Goal: Communication & Community: Connect with others

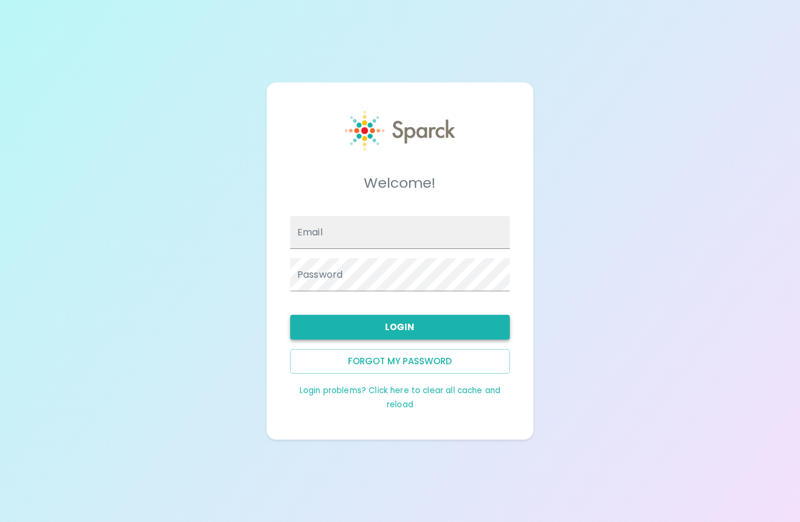
type input "[EMAIL_ADDRESS][DOMAIN_NAME]"
click at [400, 324] on button "Login" at bounding box center [400, 327] width 220 height 25
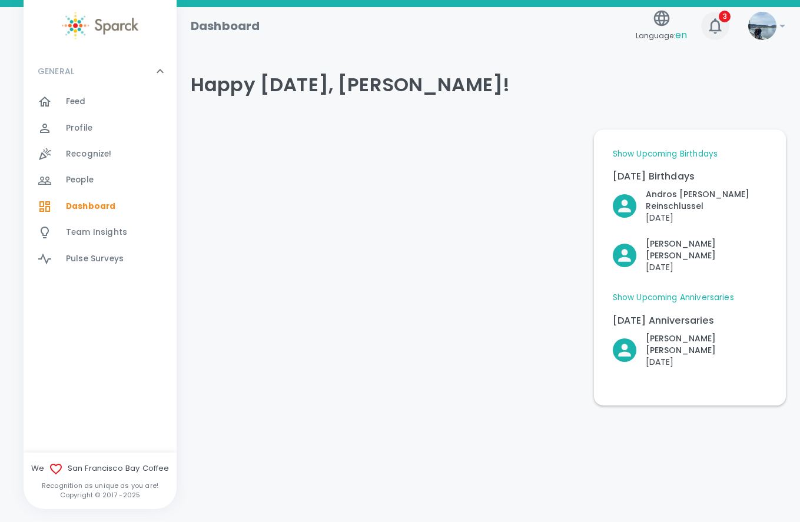
click at [716, 21] on icon "button" at bounding box center [715, 25] width 12 height 15
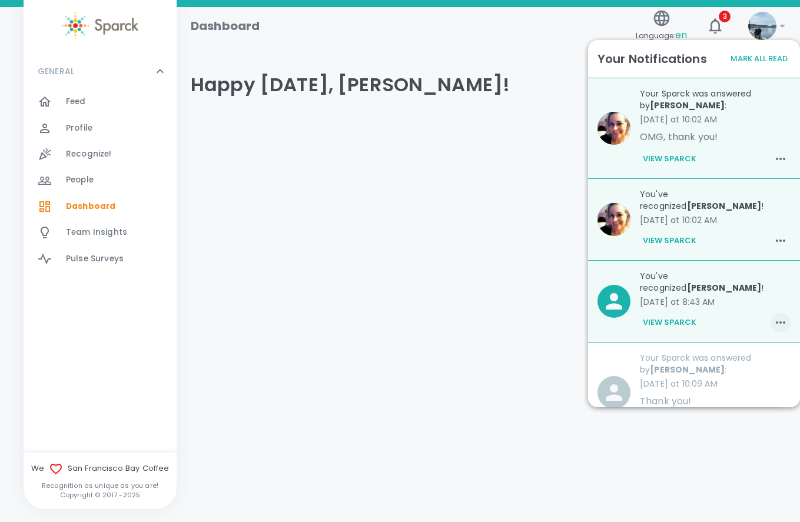
click at [776, 322] on icon "button" at bounding box center [780, 323] width 9 height 2
click at [746, 326] on span "Mark as Read" at bounding box center [749, 328] width 64 height 14
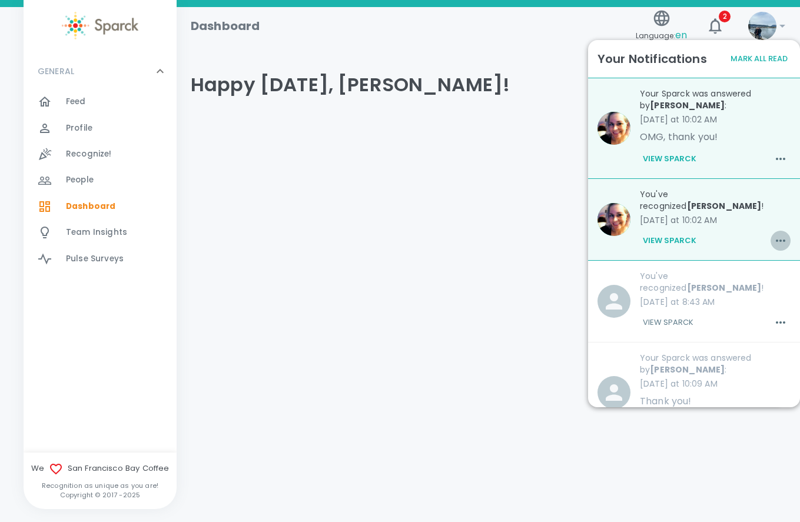
click at [777, 234] on icon "button" at bounding box center [781, 241] width 14 height 14
click at [746, 254] on span "Mark as Read" at bounding box center [749, 258] width 64 height 14
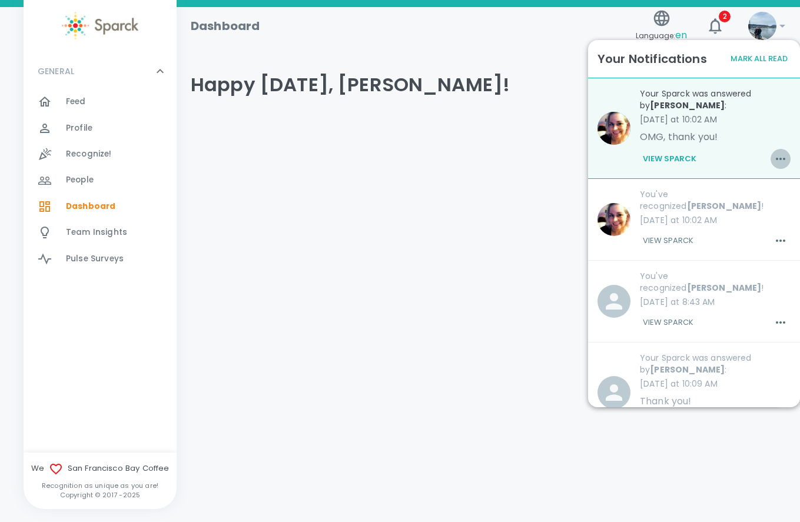
click at [774, 159] on icon "button" at bounding box center [781, 159] width 14 height 14
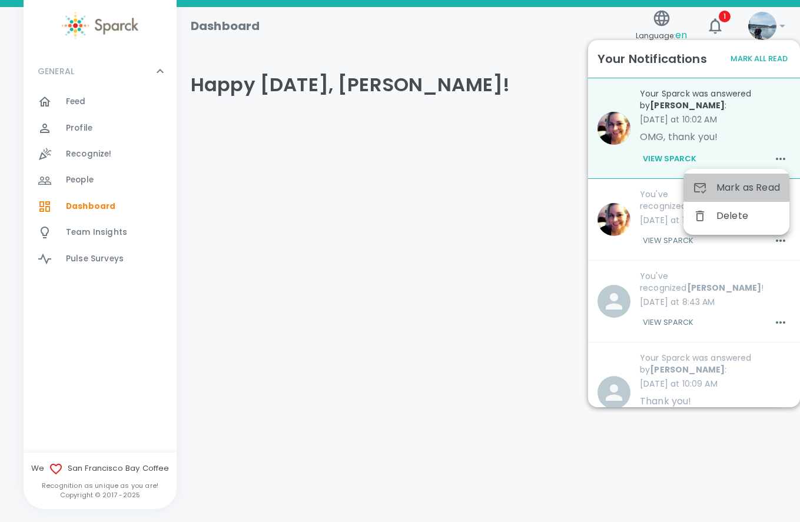
click at [740, 192] on span "Mark as Read" at bounding box center [749, 188] width 64 height 14
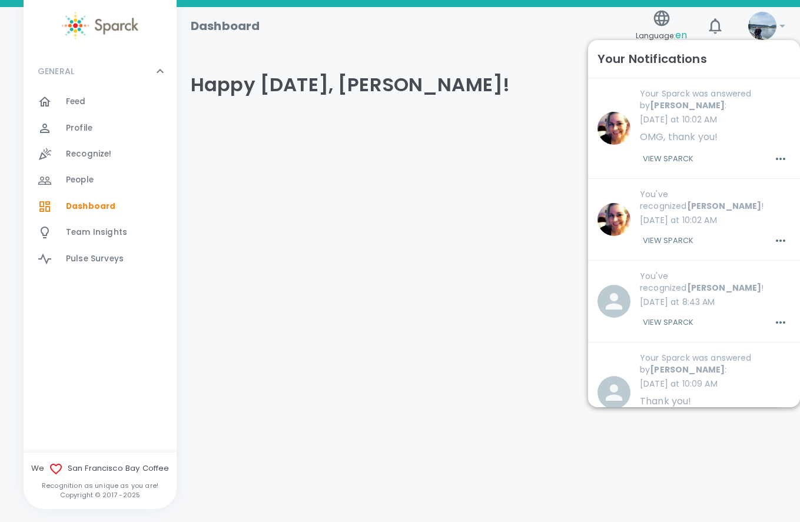
click at [82, 91] on div "Feed 0" at bounding box center [100, 102] width 153 height 26
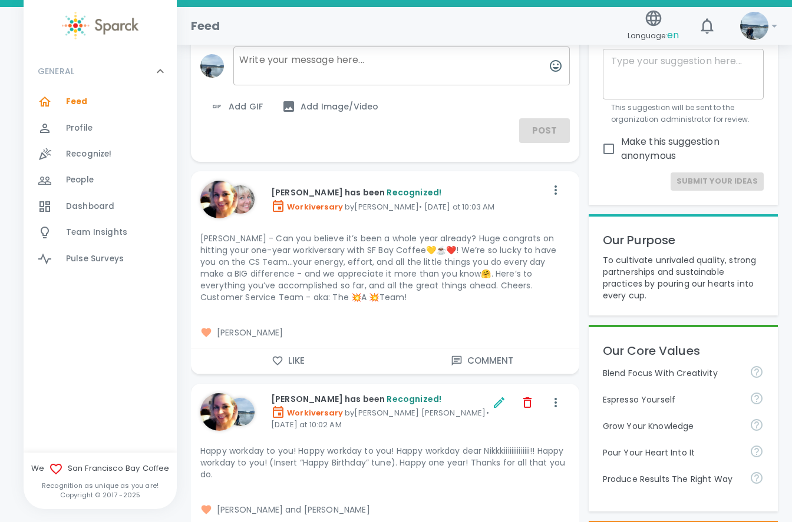
scroll to position [59, 0]
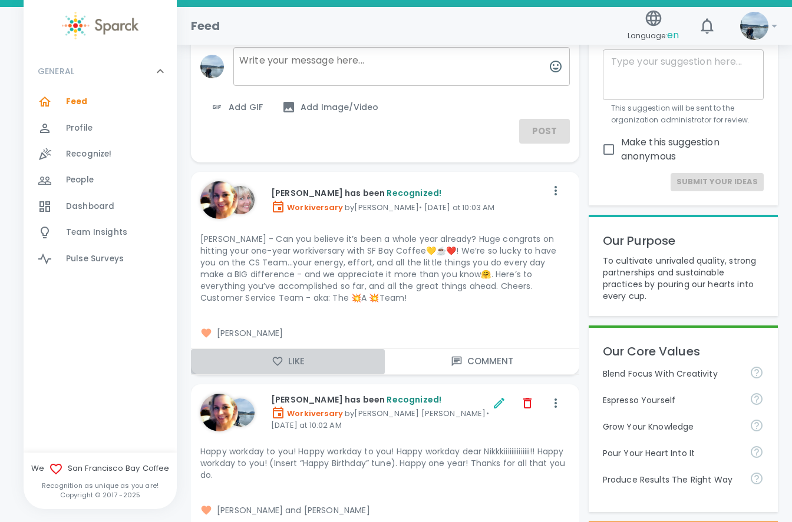
click at [318, 364] on button "Like" at bounding box center [288, 361] width 194 height 25
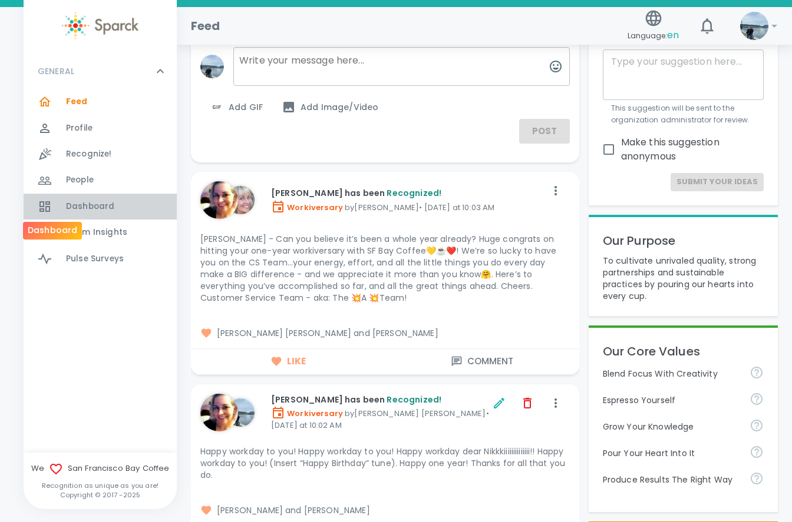
click at [64, 210] on div at bounding box center [52, 207] width 28 height 14
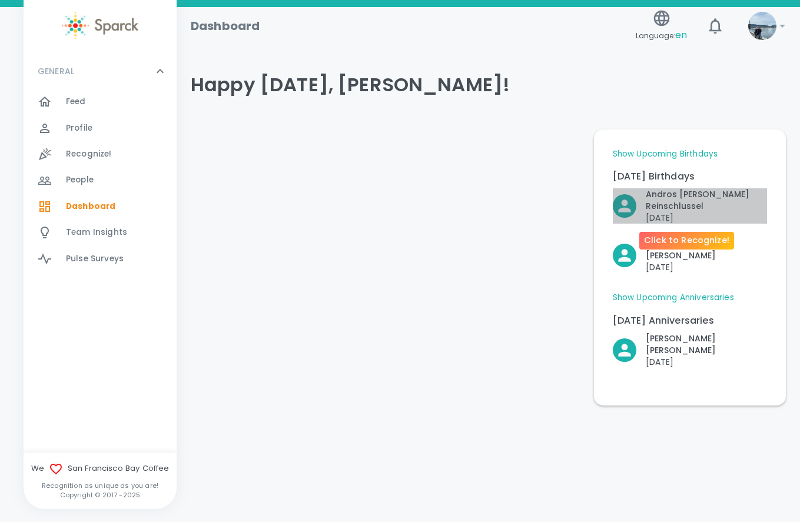
click at [681, 192] on p "[PERSON_NAME] [PERSON_NAME] Reinschlussel" at bounding box center [706, 200] width 121 height 24
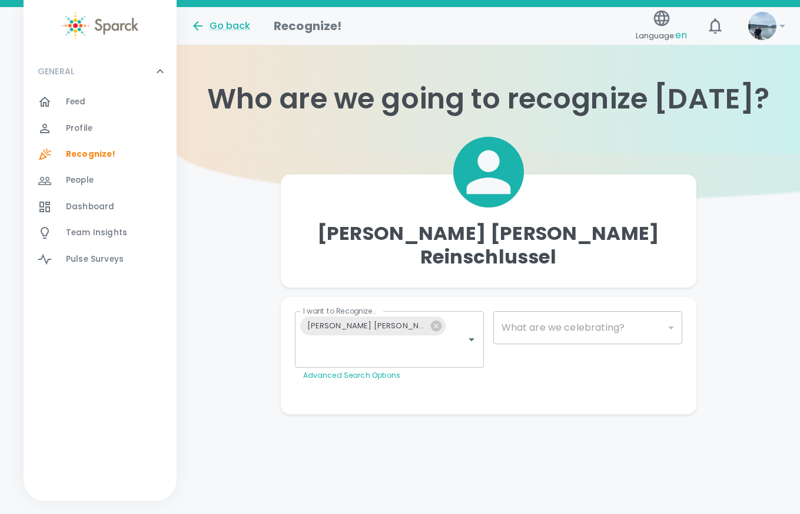
type input "2072"
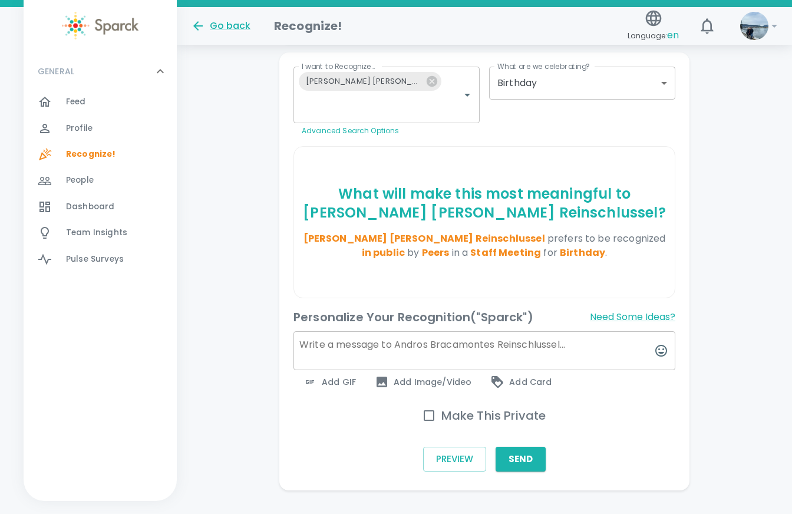
click at [337, 375] on span "Add GIF" at bounding box center [329, 382] width 53 height 14
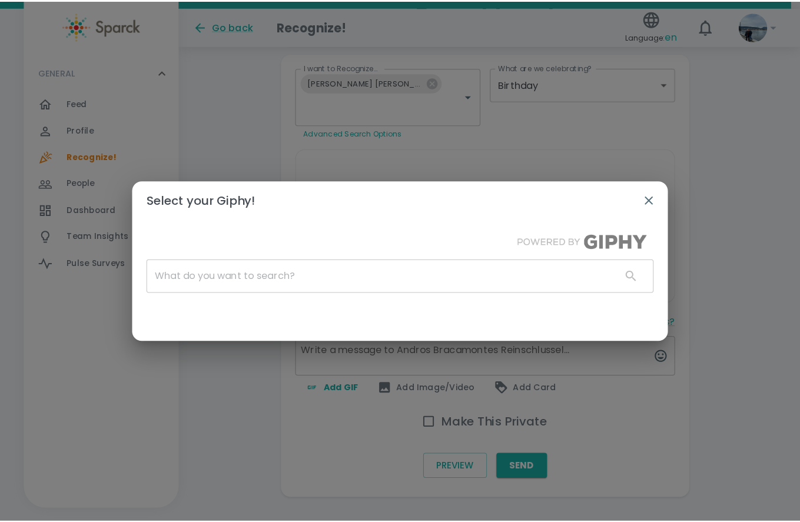
scroll to position [236, 0]
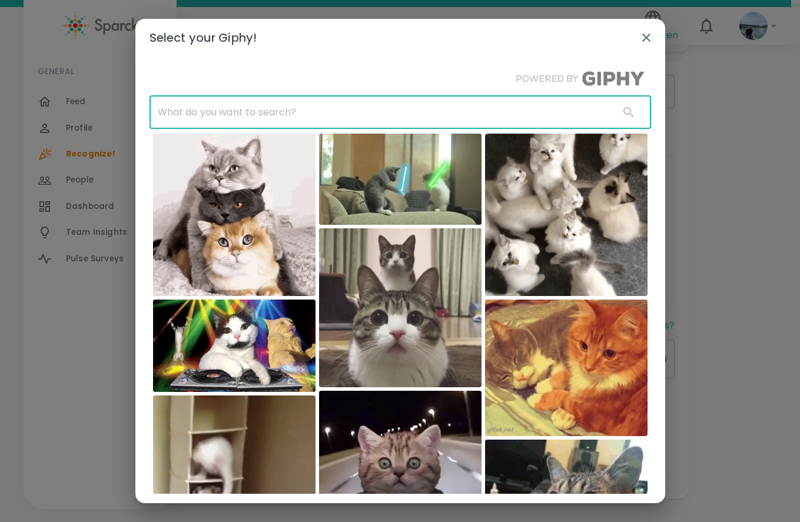
click at [380, 109] on input "text" at bounding box center [380, 112] width 461 height 33
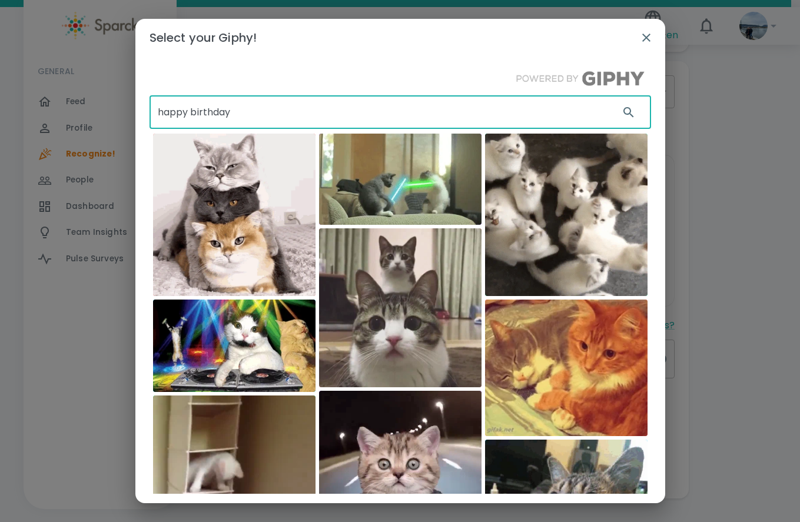
type input "happy birthday"
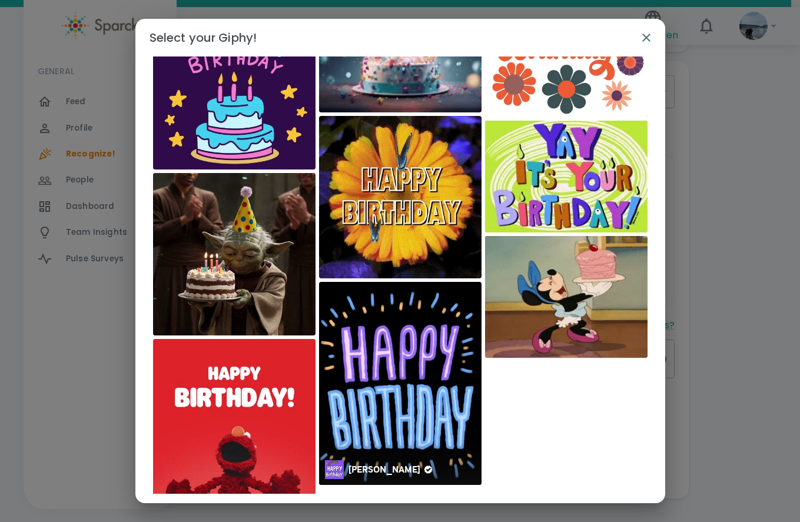
scroll to position [0, 0]
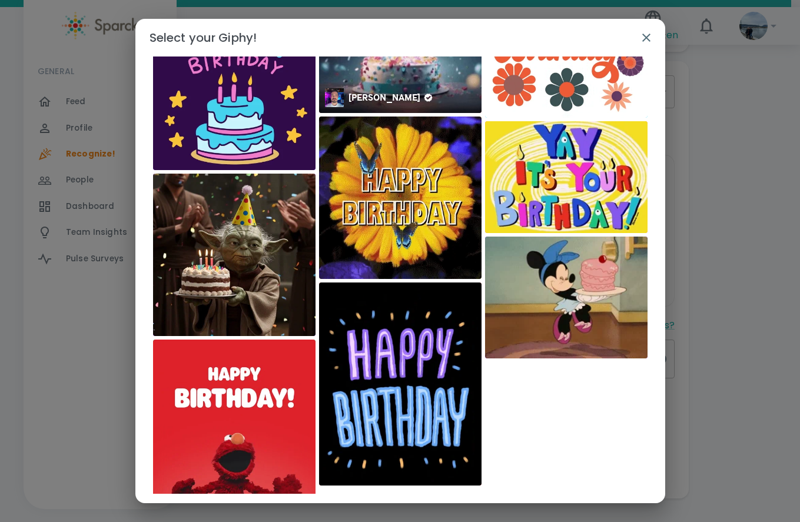
click at [413, 86] on img at bounding box center [400, 53] width 163 height 120
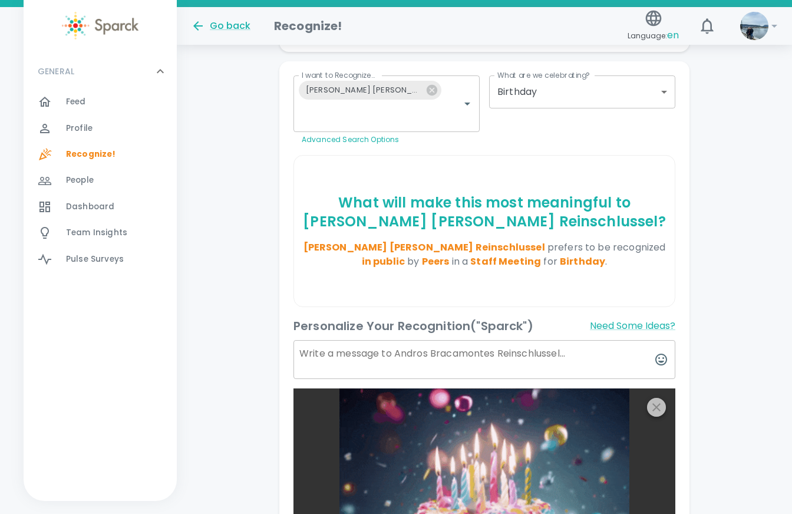
click at [653, 403] on icon "button" at bounding box center [656, 407] width 8 height 8
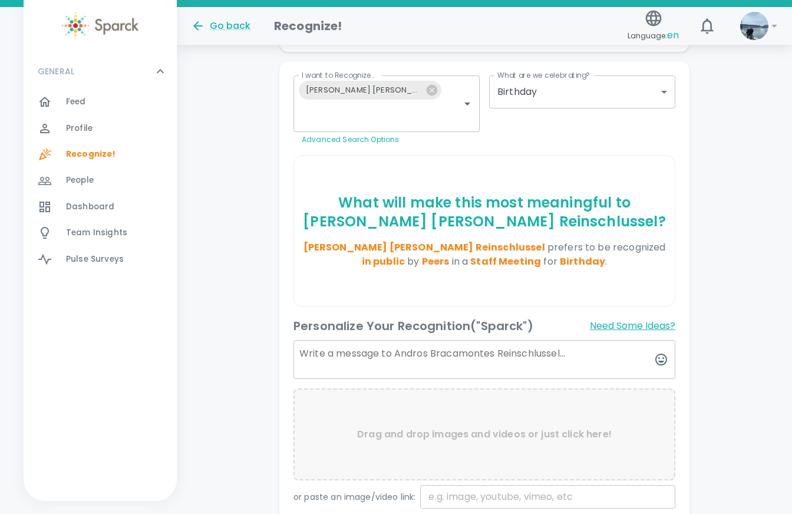
click at [632, 316] on button "Need Some Ideas?" at bounding box center [632, 325] width 85 height 19
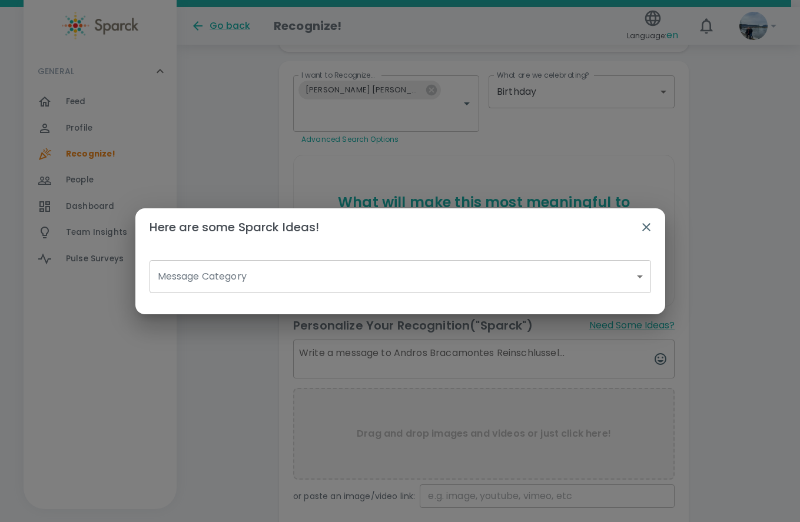
click at [491, 266] on body "Skip Navigation Go back Recognize! Language: en 0 ! GENERAL 0 Feed 0 Profile 0 …" at bounding box center [400, 224] width 800 height 920
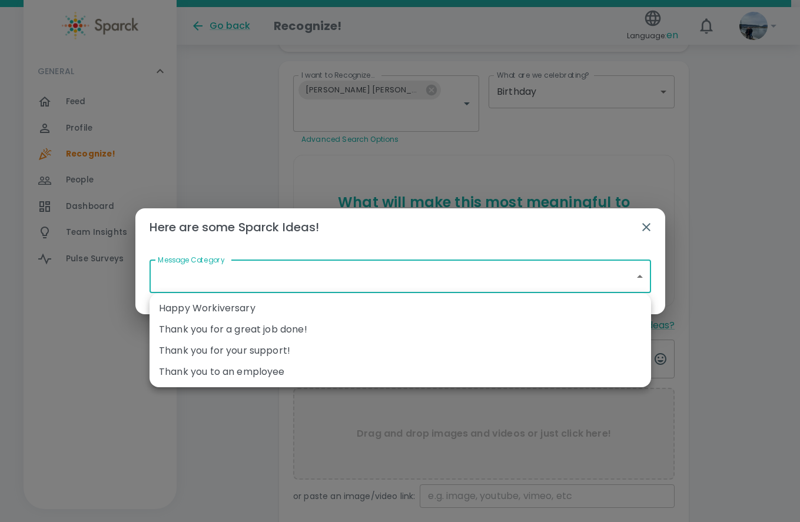
click at [632, 229] on div at bounding box center [400, 261] width 800 height 522
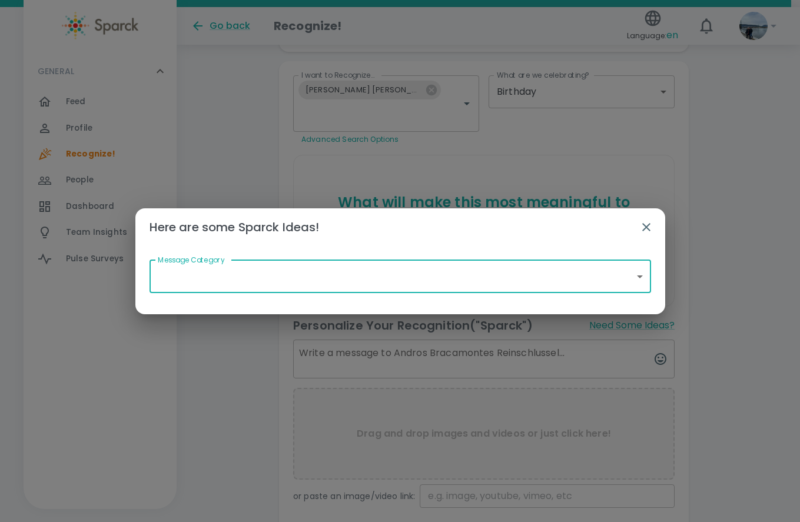
click at [645, 222] on icon "button" at bounding box center [647, 227] width 14 height 14
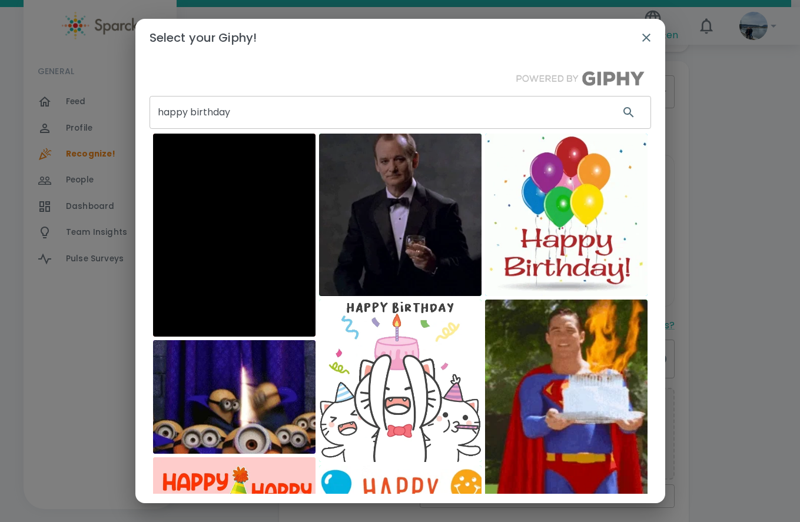
click at [193, 111] on input "happy birthday" at bounding box center [380, 112] width 461 height 33
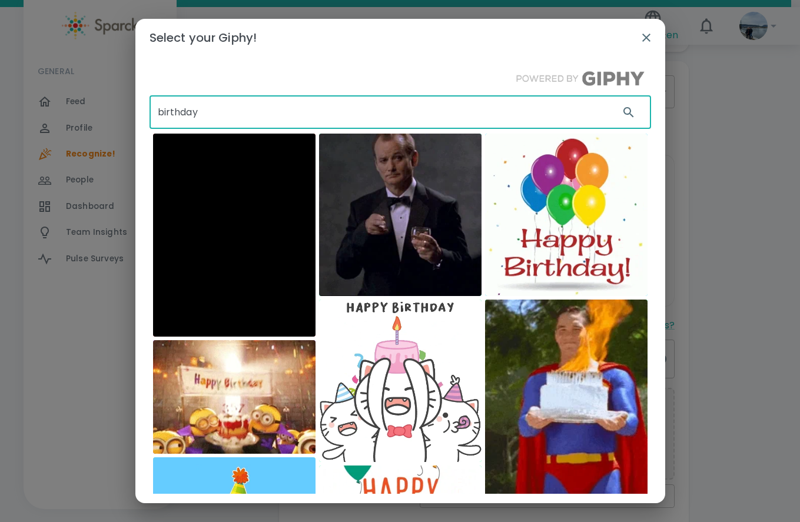
type input "birthday"
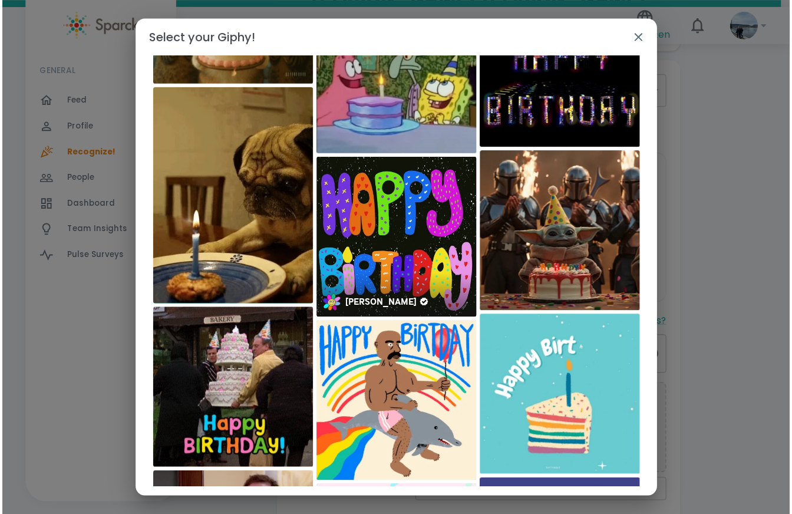
scroll to position [1225, 0]
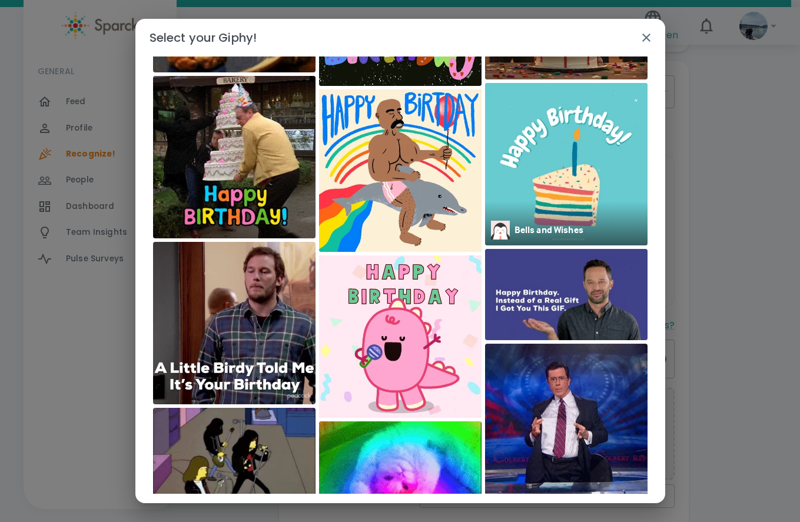
click at [512, 195] on img at bounding box center [566, 164] width 163 height 163
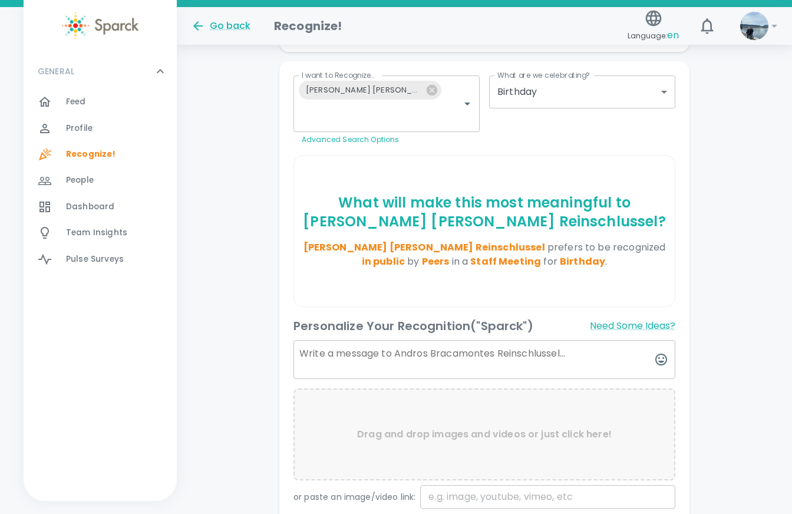
click at [348, 340] on textarea at bounding box center [484, 359] width 382 height 39
type textarea "H"
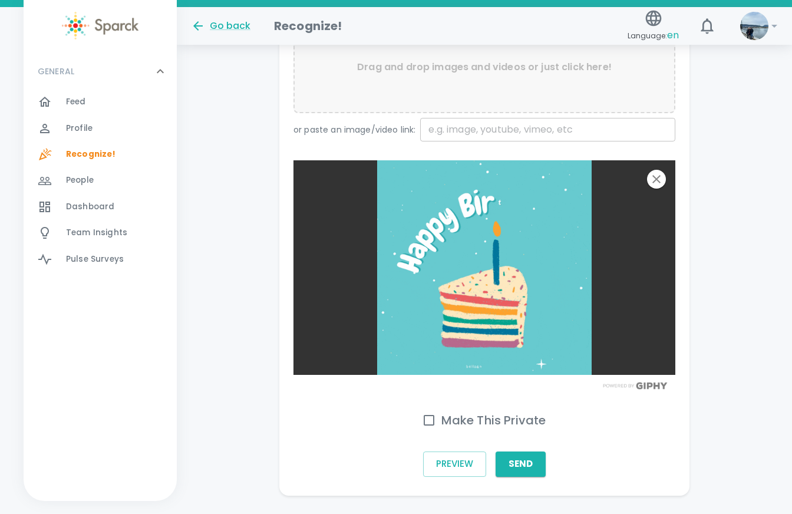
scroll to position [636, 0]
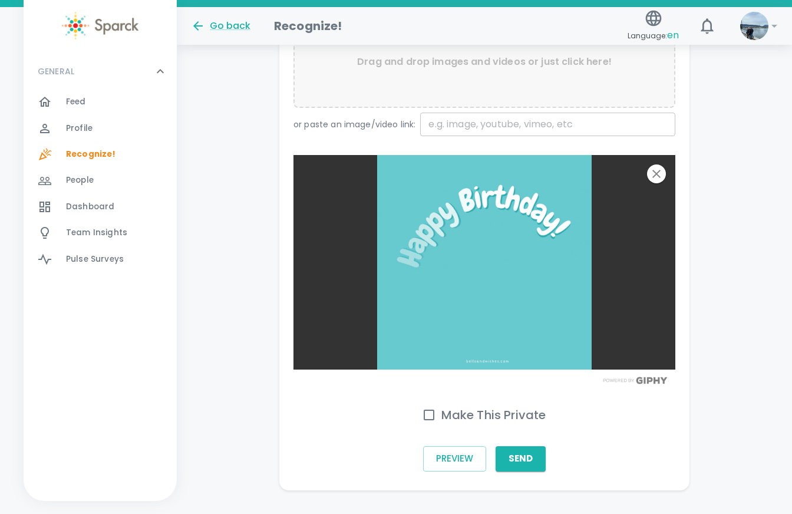
type textarea "Warmest birthday wishes to a phenomenal coworker! Your positive energy and dedi…"
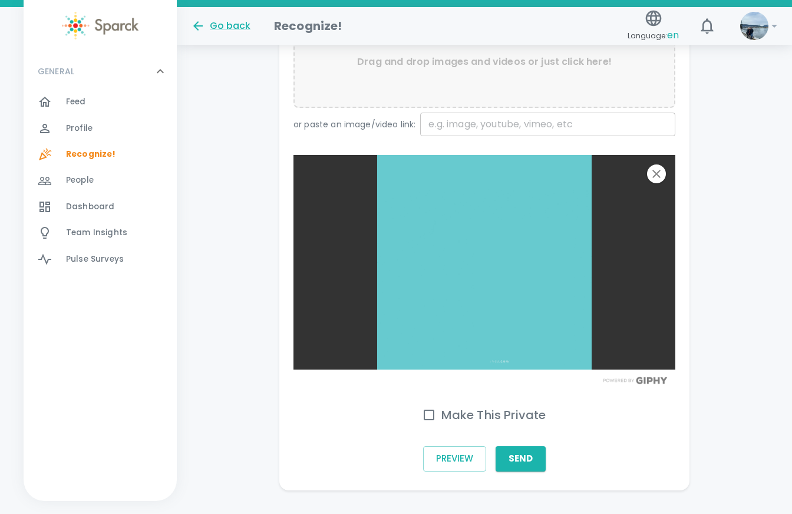
click at [433, 402] on input "Make This Private" at bounding box center [428, 414] width 25 height 25
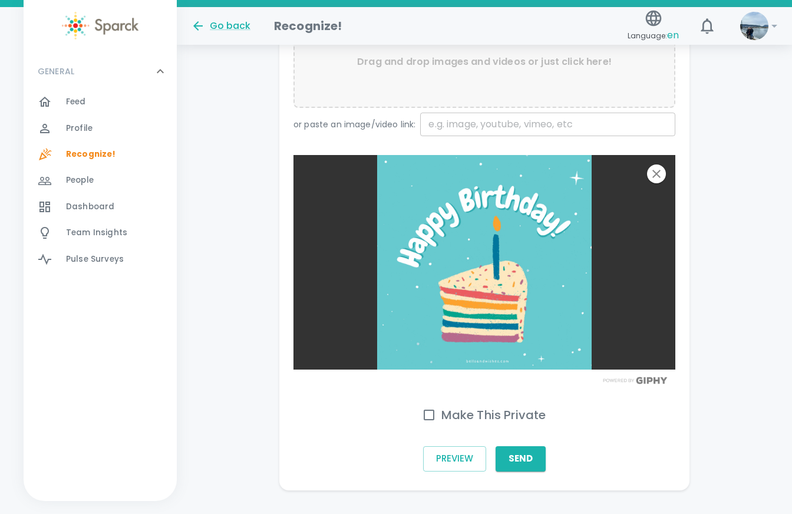
checkbox input "true"
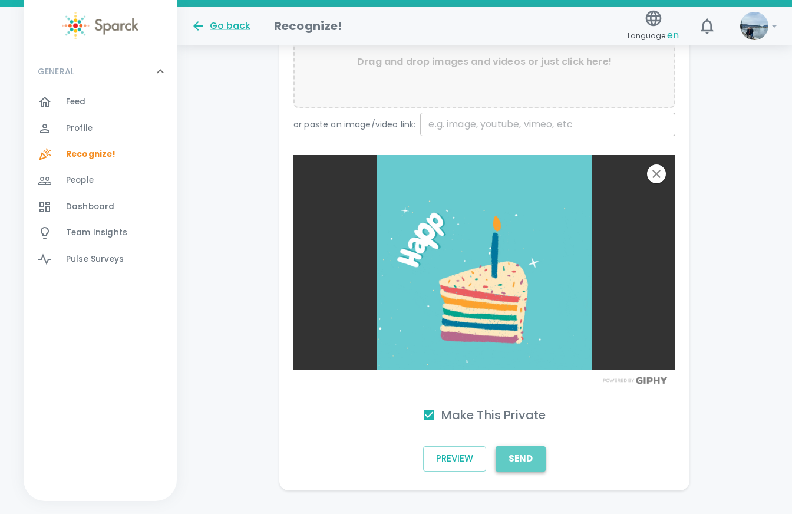
click at [515, 446] on button "Send" at bounding box center [520, 458] width 50 height 25
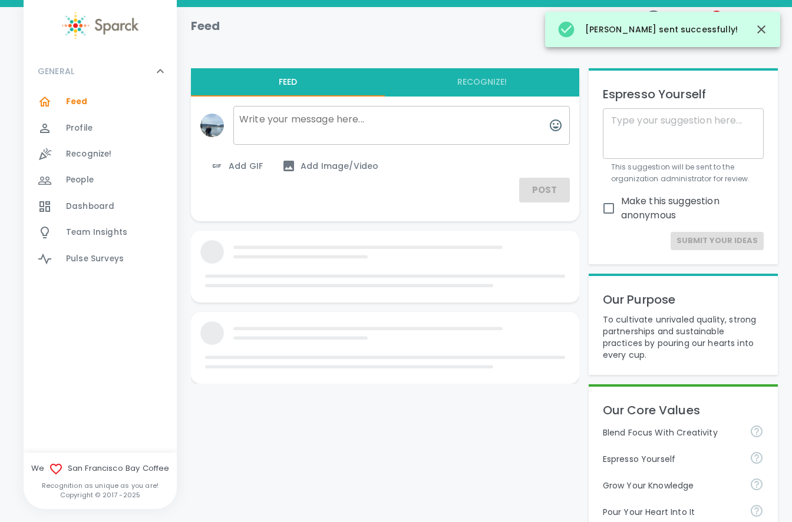
click at [74, 199] on span "Dashboard 0" at bounding box center [90, 206] width 48 height 16
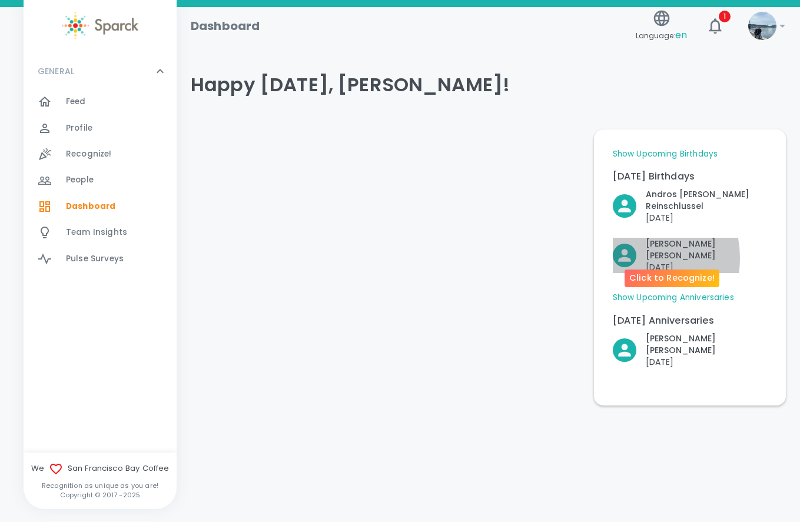
click at [628, 258] on icon "Click to Recognize!" at bounding box center [624, 255] width 19 height 19
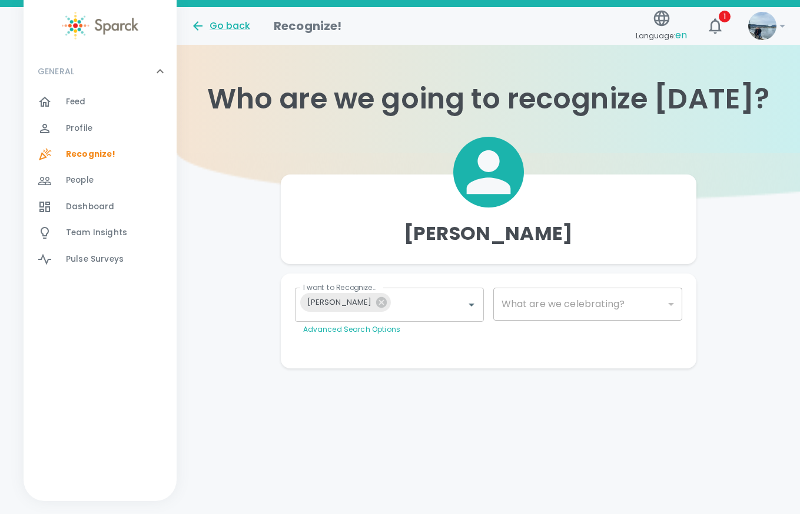
type input "2072"
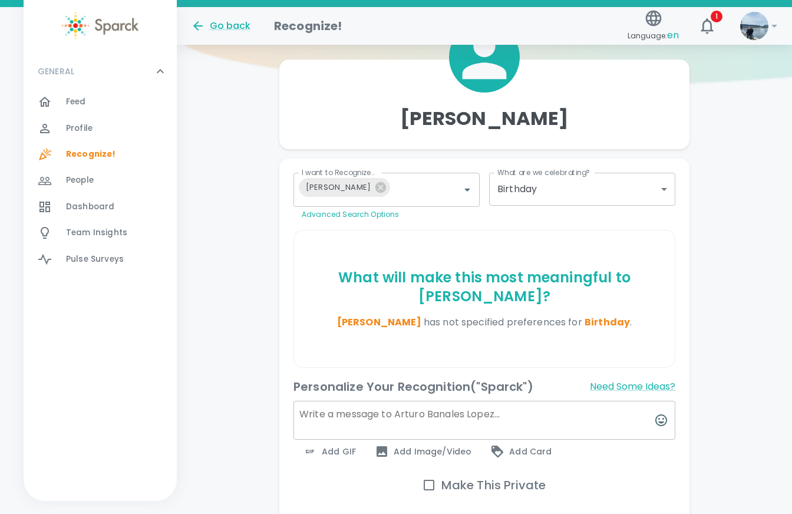
scroll to position [118, 0]
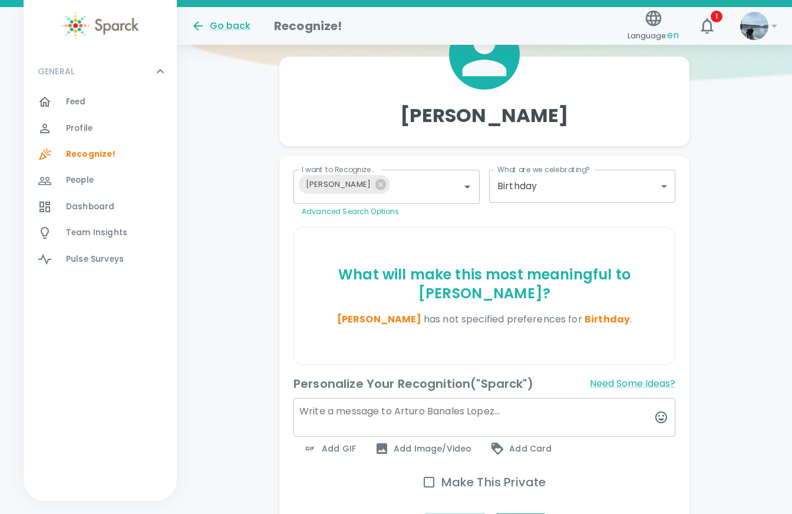
click at [422, 418] on textarea at bounding box center [484, 417] width 382 height 39
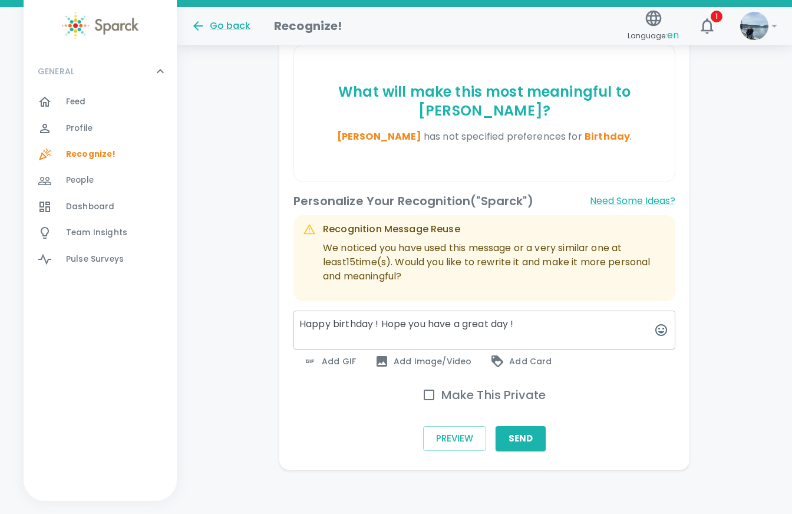
scroll to position [303, 0]
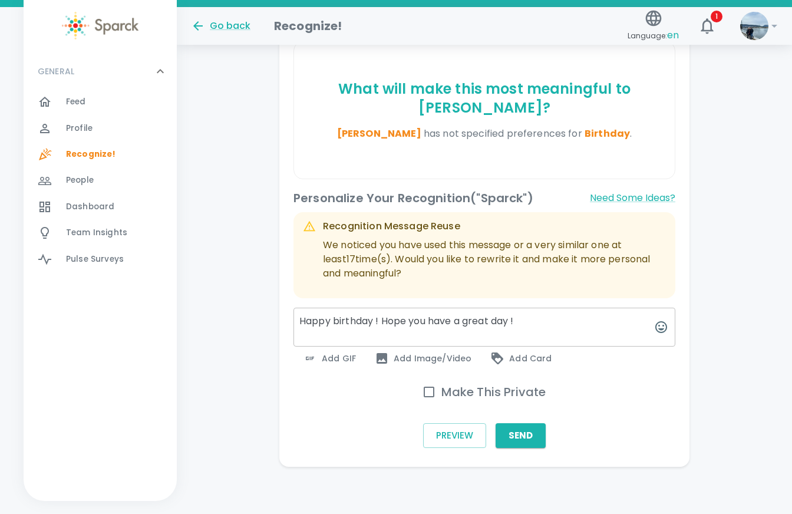
type textarea "Happy birthday ! Hope you have a great day !"
click at [345, 360] on span "Add GIF" at bounding box center [329, 358] width 53 height 14
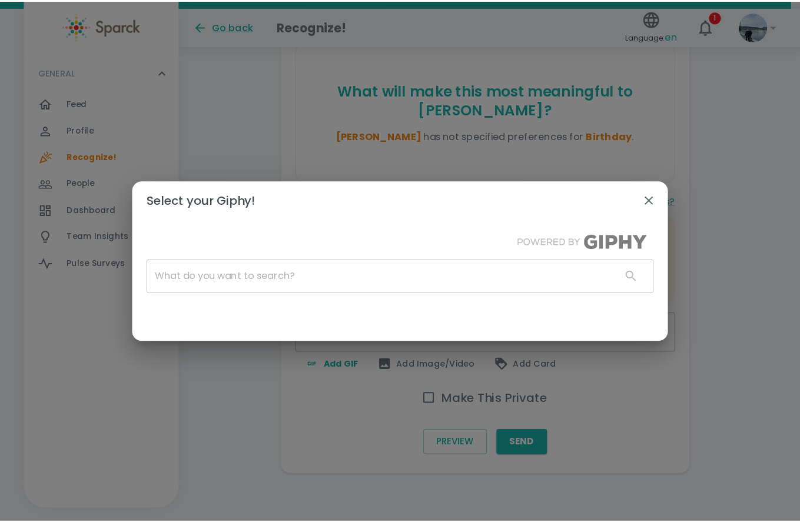
scroll to position [294, 0]
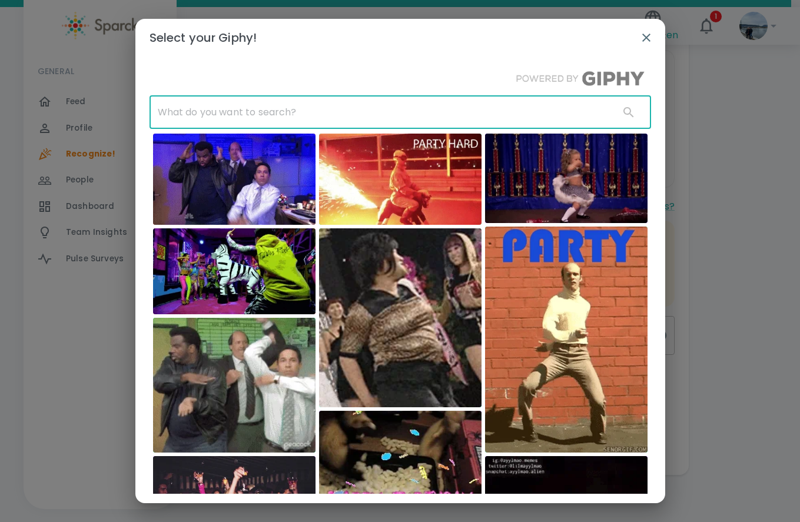
click at [339, 111] on input "text" at bounding box center [380, 112] width 461 height 33
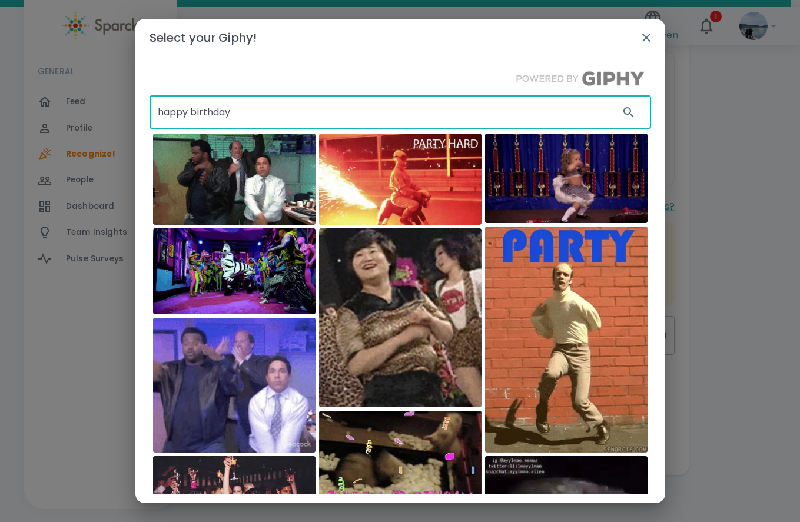
type input "happy birthday"
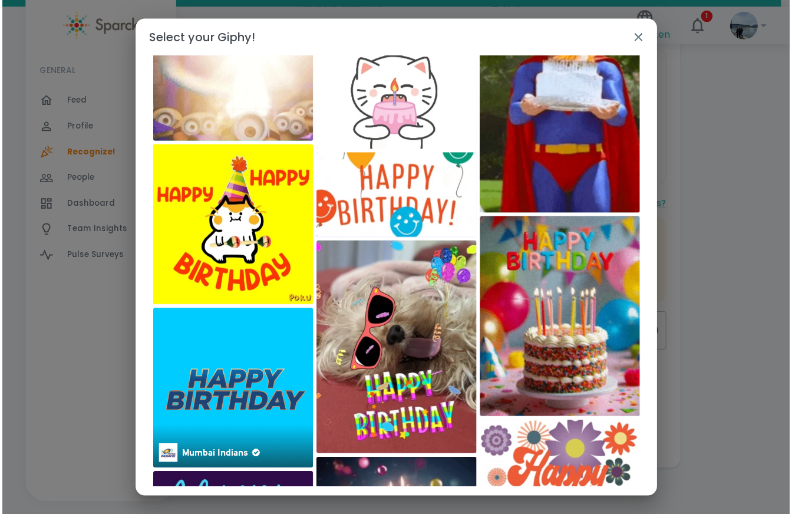
scroll to position [0, 0]
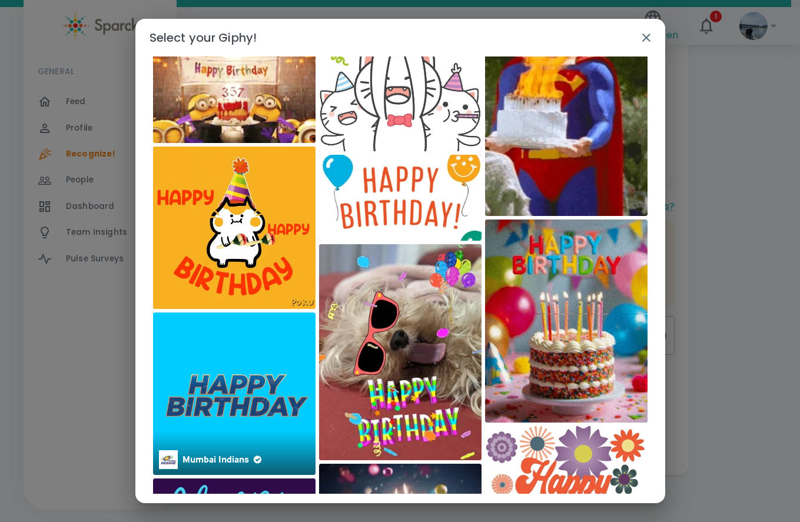
click at [216, 396] on img at bounding box center [234, 394] width 163 height 163
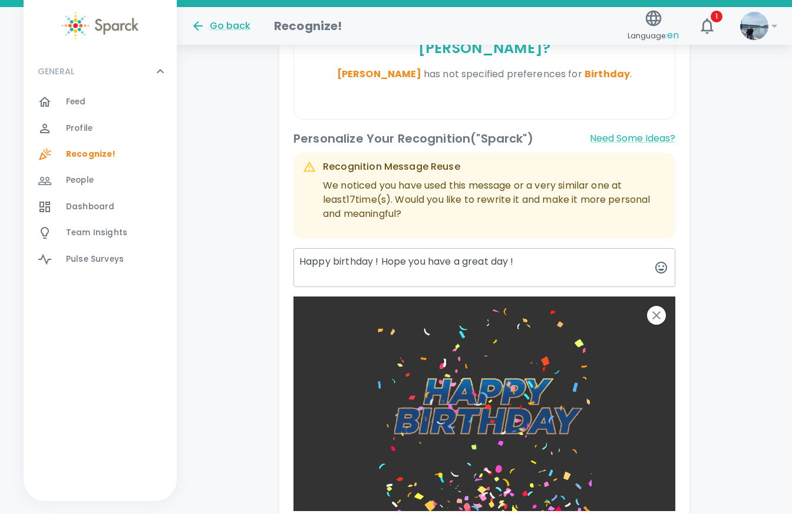
scroll to position [528, 0]
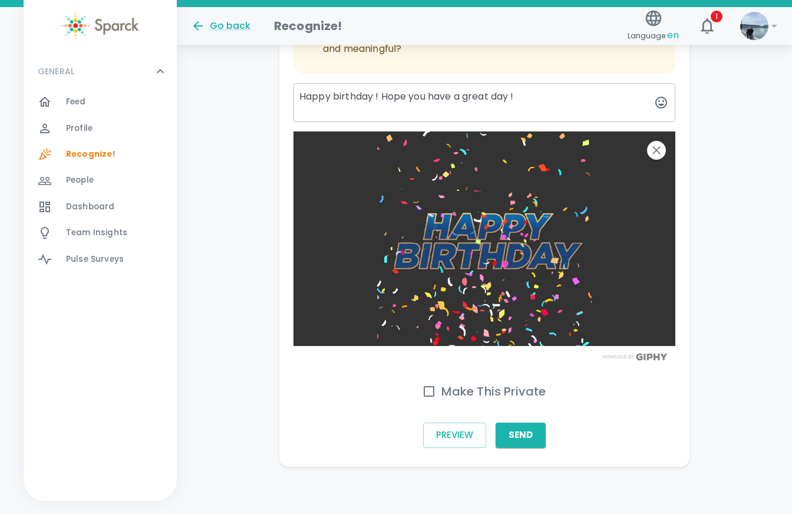
click at [428, 392] on input "Make This Private" at bounding box center [428, 391] width 25 height 25
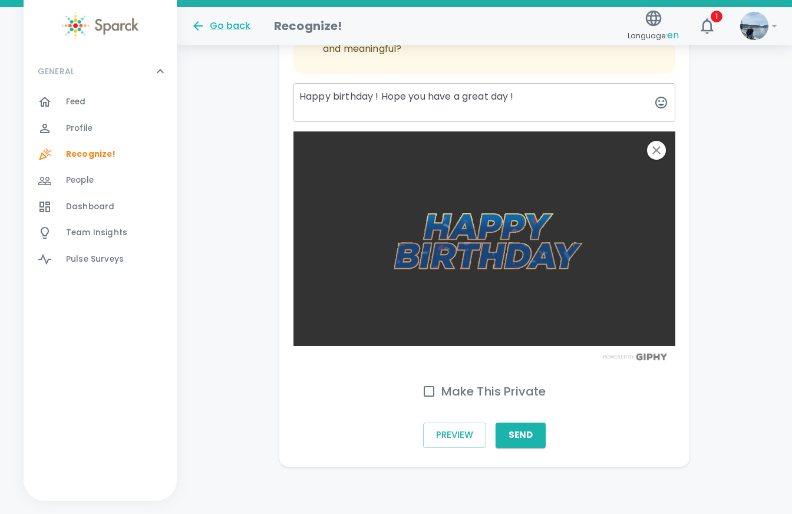
checkbox input "true"
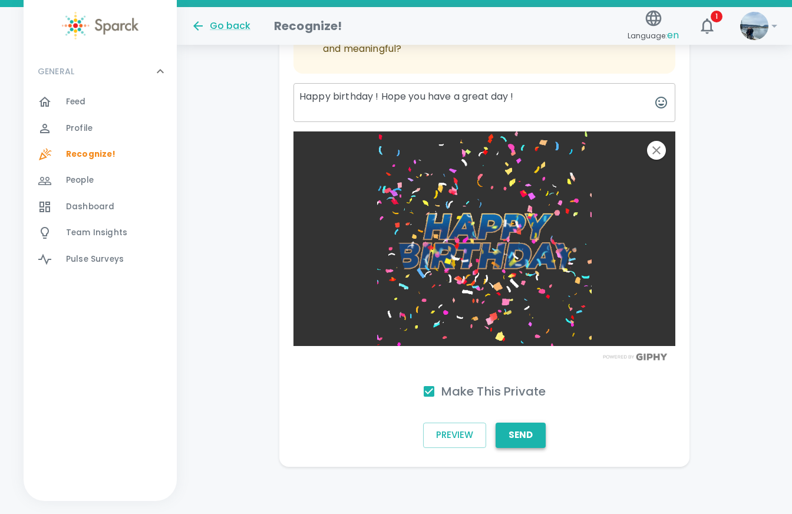
click at [525, 432] on button "Send" at bounding box center [520, 434] width 50 height 25
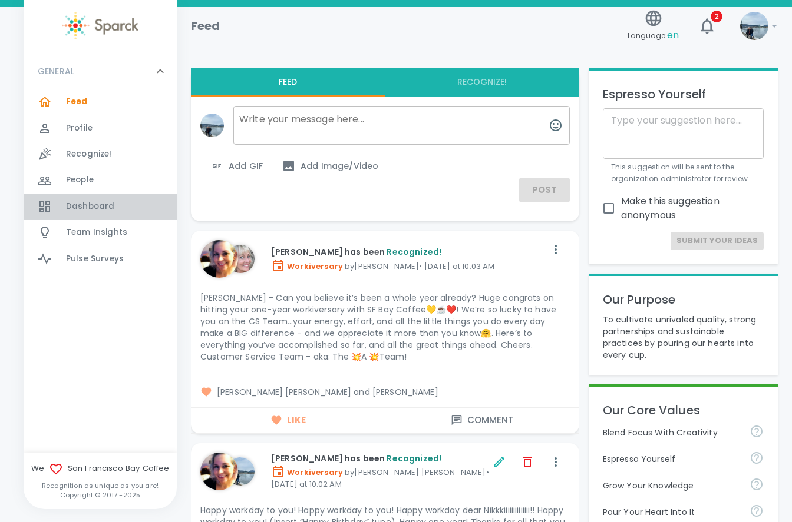
click at [88, 211] on span "Dashboard" at bounding box center [90, 207] width 48 height 12
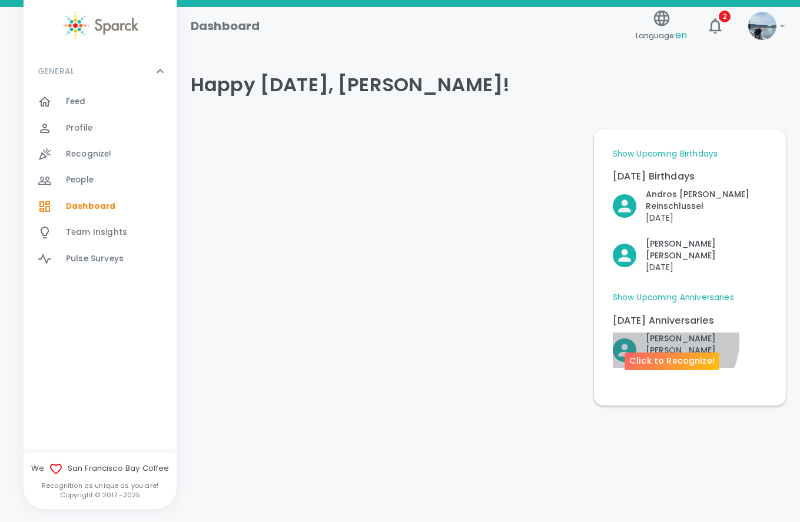
click at [674, 333] on p "[PERSON_NAME]" at bounding box center [706, 345] width 121 height 24
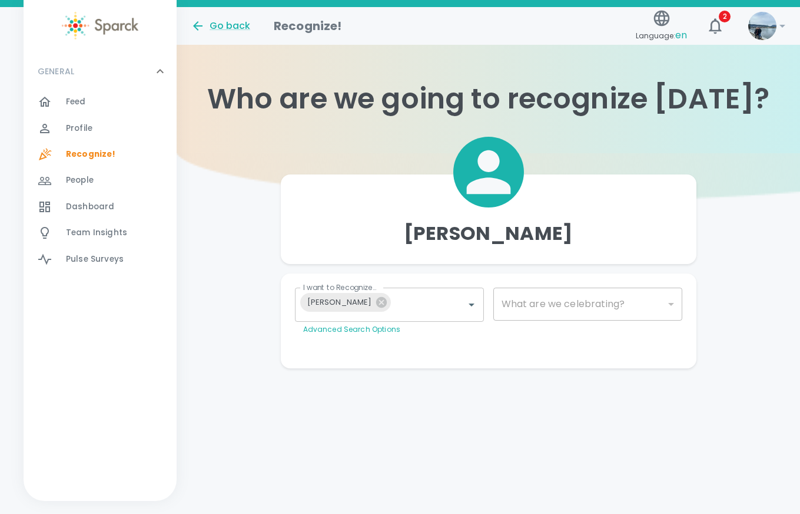
type input "2073"
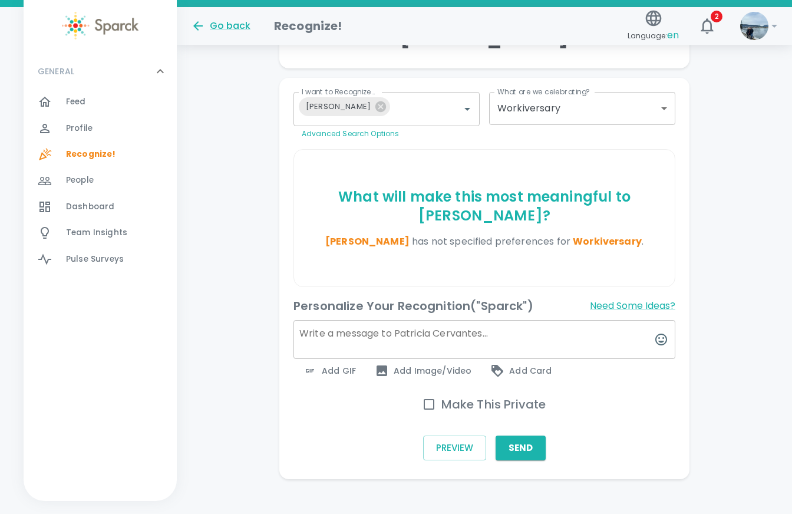
scroll to position [208, 0]
